Goal: Task Accomplishment & Management: Manage account settings

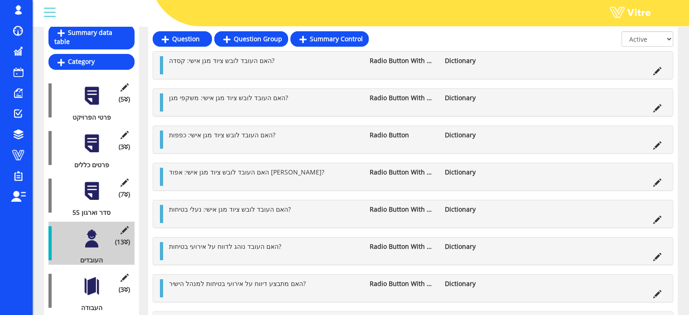
scroll to position [136, 0]
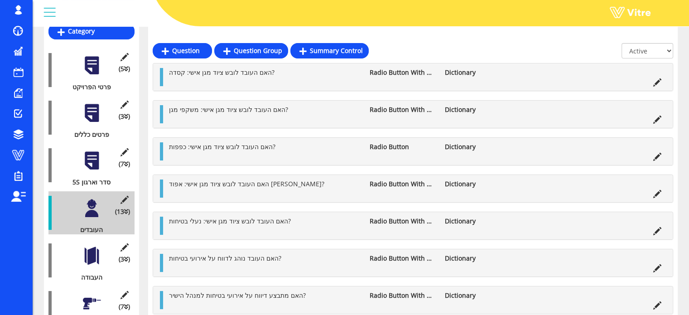
click at [94, 246] on div at bounding box center [92, 256] width 20 height 20
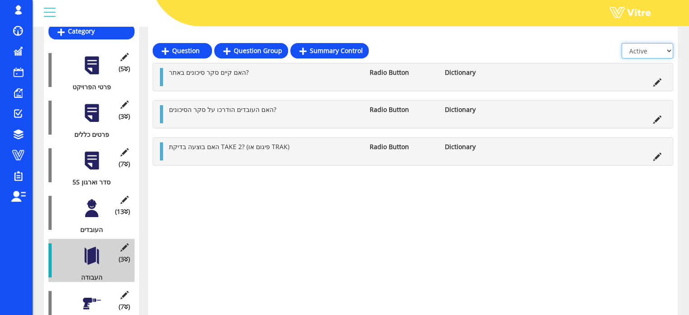
click at [663, 50] on select "All Active Not Active" at bounding box center [648, 50] width 52 height 15
select select "2"
click at [622, 43] on select "All Active Not Active" at bounding box center [648, 50] width 52 height 15
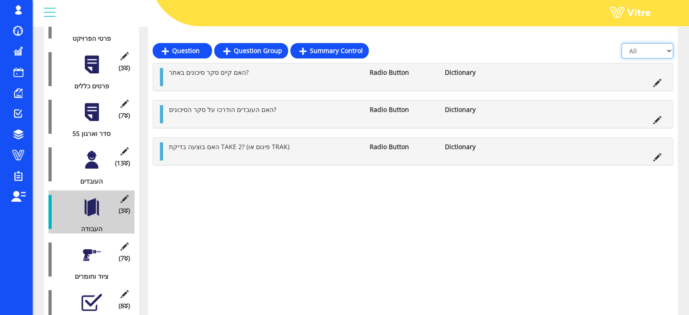
scroll to position [227, 0]
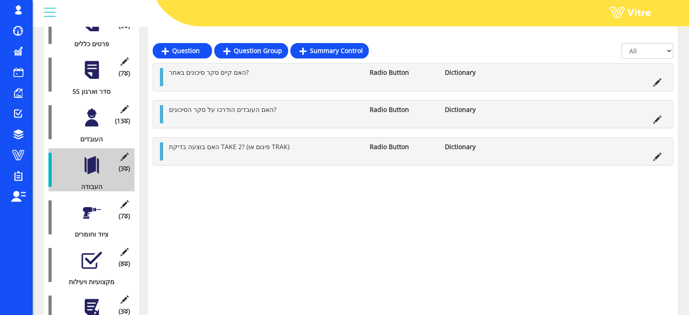
click at [92, 203] on div at bounding box center [92, 213] width 20 height 20
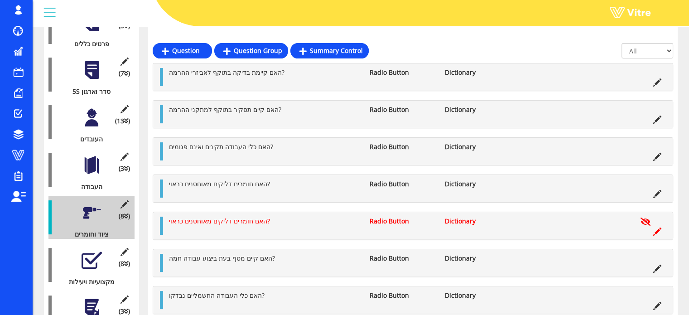
click at [92, 253] on div at bounding box center [92, 260] width 20 height 20
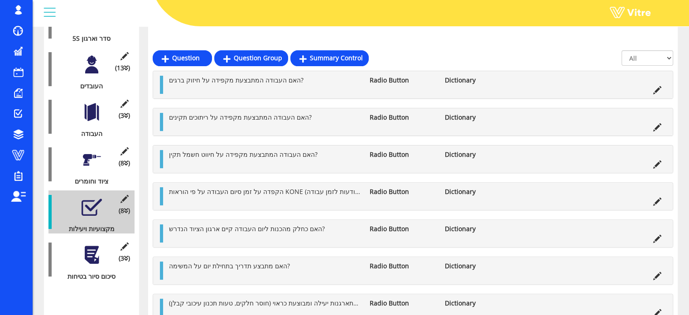
scroll to position [287, 0]
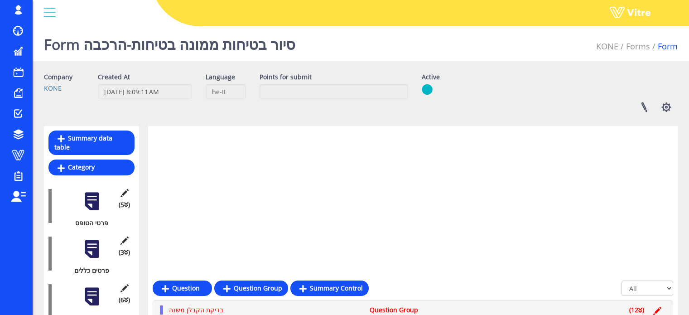
scroll to position [237, 0]
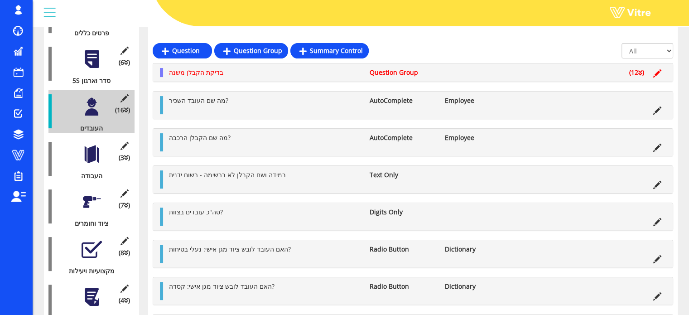
click at [93, 149] on div at bounding box center [92, 154] width 20 height 20
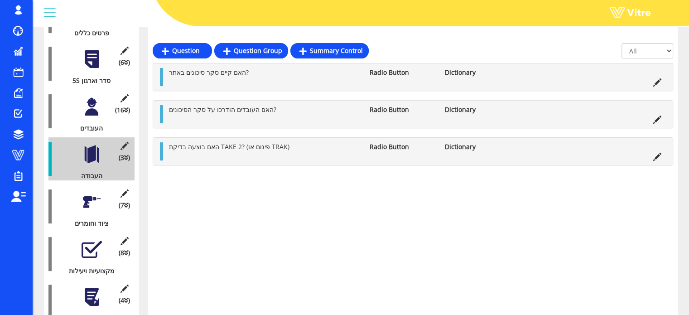
click at [88, 192] on div at bounding box center [92, 202] width 20 height 20
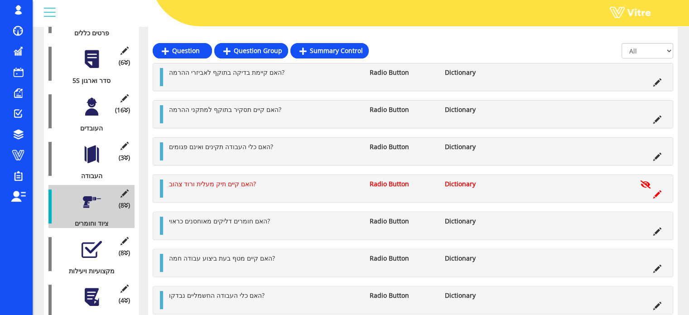
click at [91, 241] on div at bounding box center [92, 249] width 20 height 20
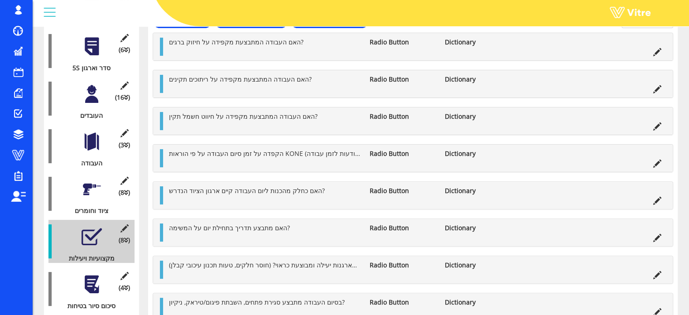
scroll to position [256, 0]
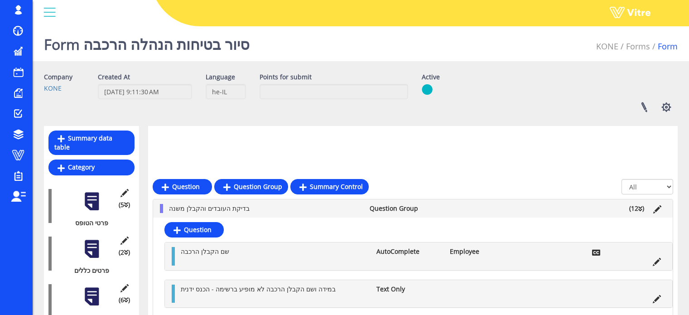
scroll to position [136, 0]
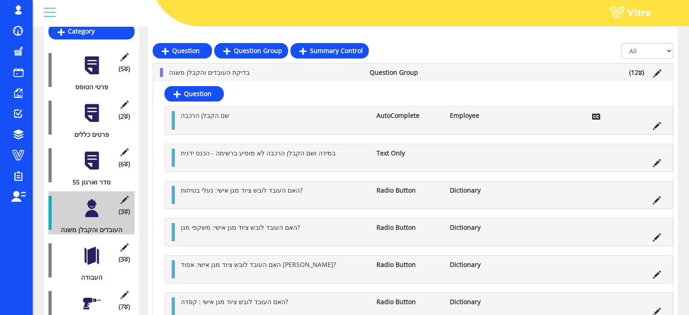
click at [87, 248] on div at bounding box center [92, 256] width 20 height 20
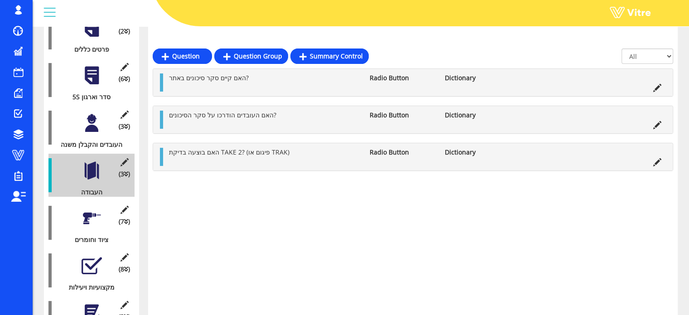
scroll to position [227, 0]
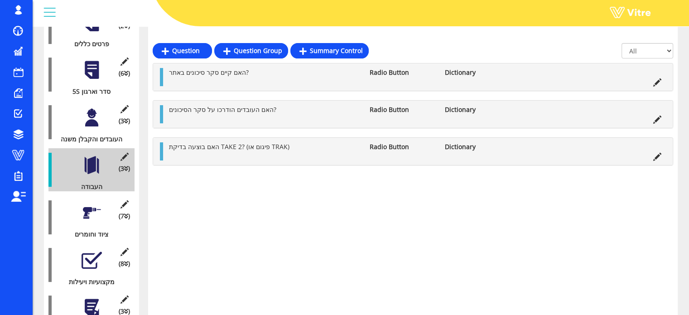
click at [84, 203] on div at bounding box center [92, 213] width 20 height 20
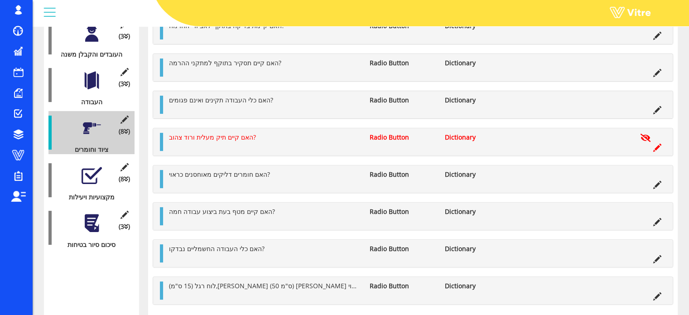
scroll to position [317, 0]
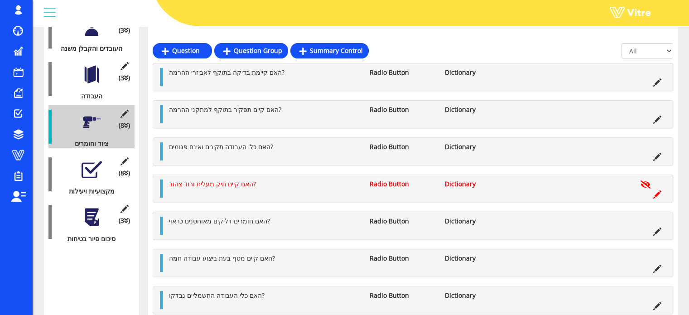
click at [92, 164] on div at bounding box center [92, 169] width 20 height 20
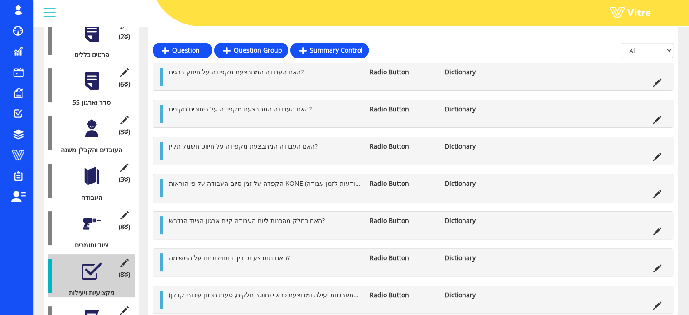
scroll to position [215, 0]
